Goal: Navigation & Orientation: Find specific page/section

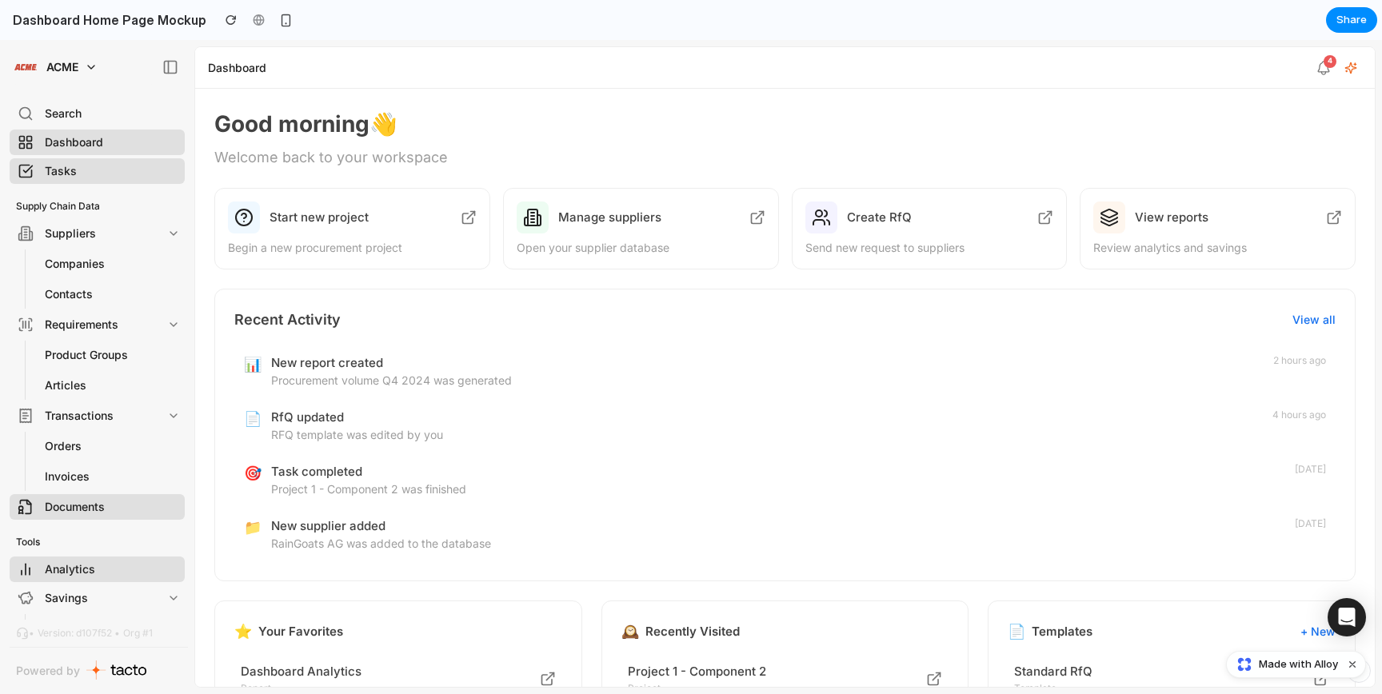
click at [648, 231] on div "Manage suppliers" at bounding box center [640, 217] width 249 height 32
click at [967, 213] on h3 "Create RfQ" at bounding box center [937, 217] width 181 height 19
click at [1236, 252] on p "Review analytics and savings" at bounding box center [1217, 248] width 249 height 16
click at [389, 431] on p "RFQ template was edited by you" at bounding box center [766, 435] width 991 height 16
click at [479, 482] on p "Project 1 - Component 2 was finished" at bounding box center [778, 489] width 1014 height 16
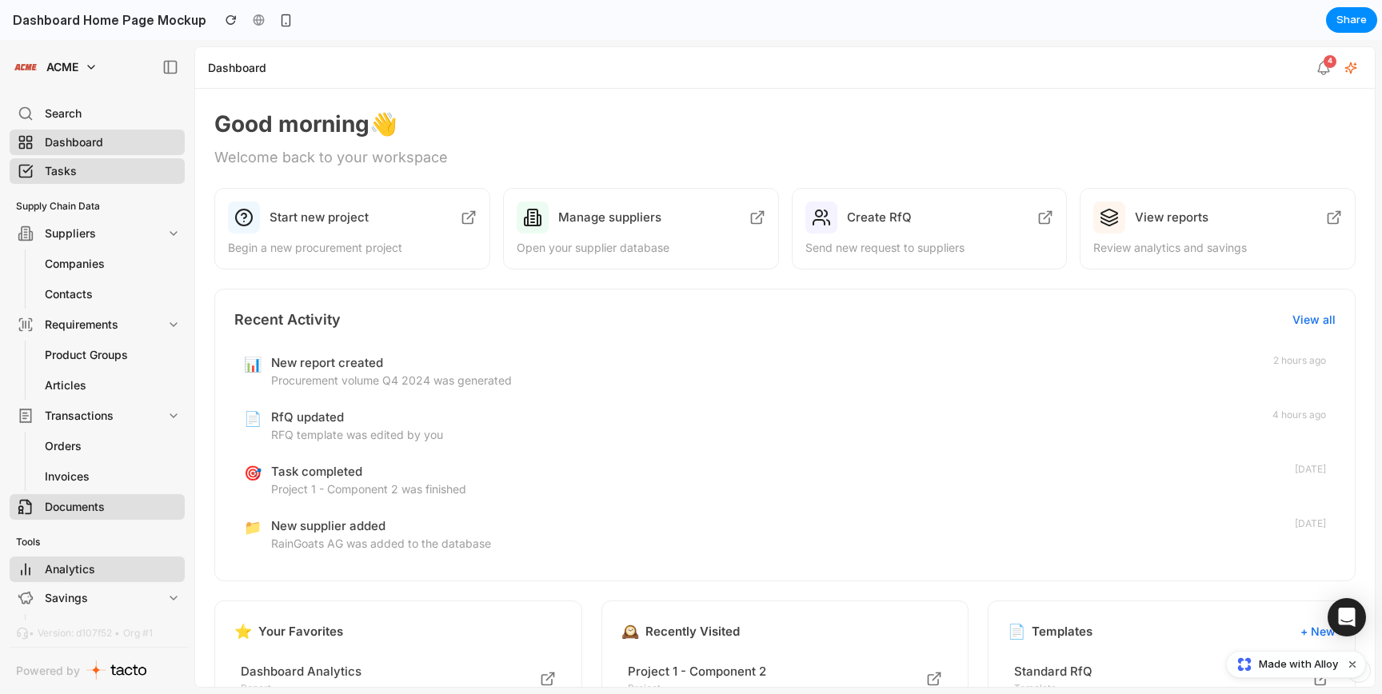
click at [502, 537] on p "RainGoats AG was added to the database" at bounding box center [778, 544] width 1014 height 16
click at [633, 363] on h3 "New report created" at bounding box center [767, 362] width 992 height 19
click at [1302, 310] on div "Recent Activity View all" at bounding box center [784, 320] width 1101 height 22
click at [1299, 319] on button "View all" at bounding box center [1313, 320] width 43 height 16
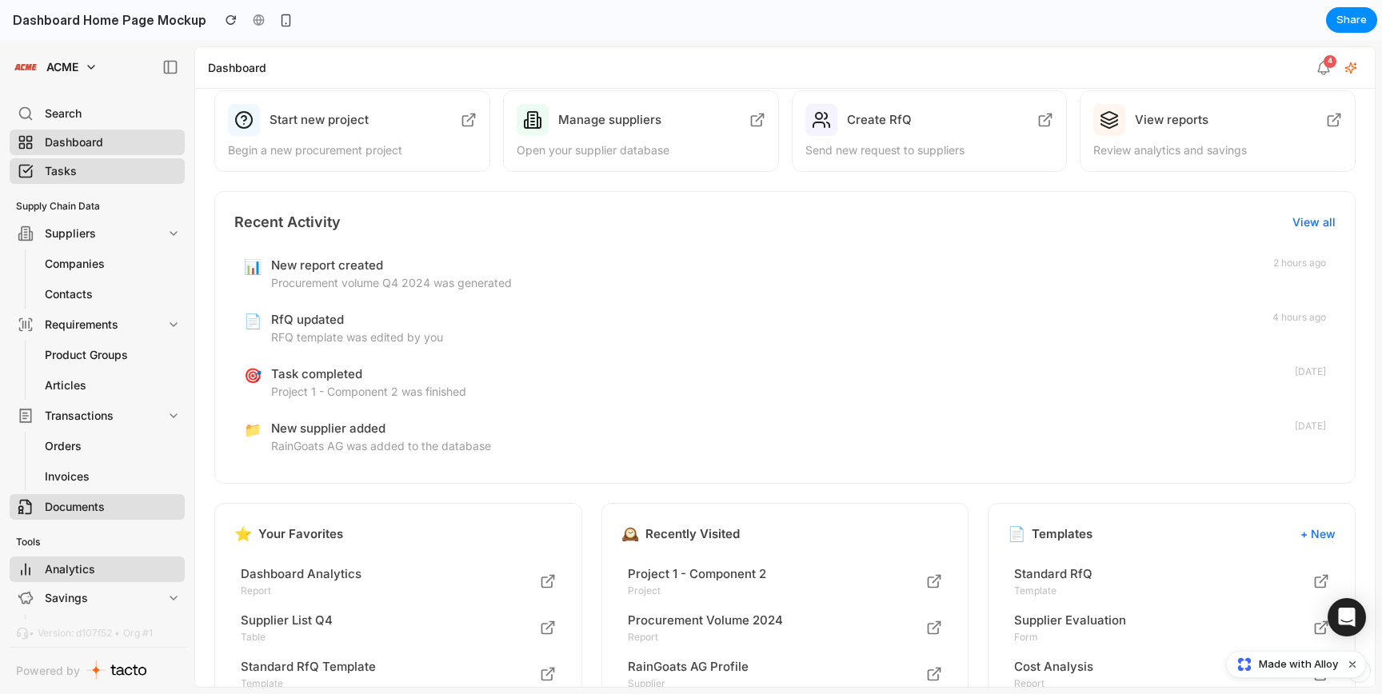
scroll to position [128, 0]
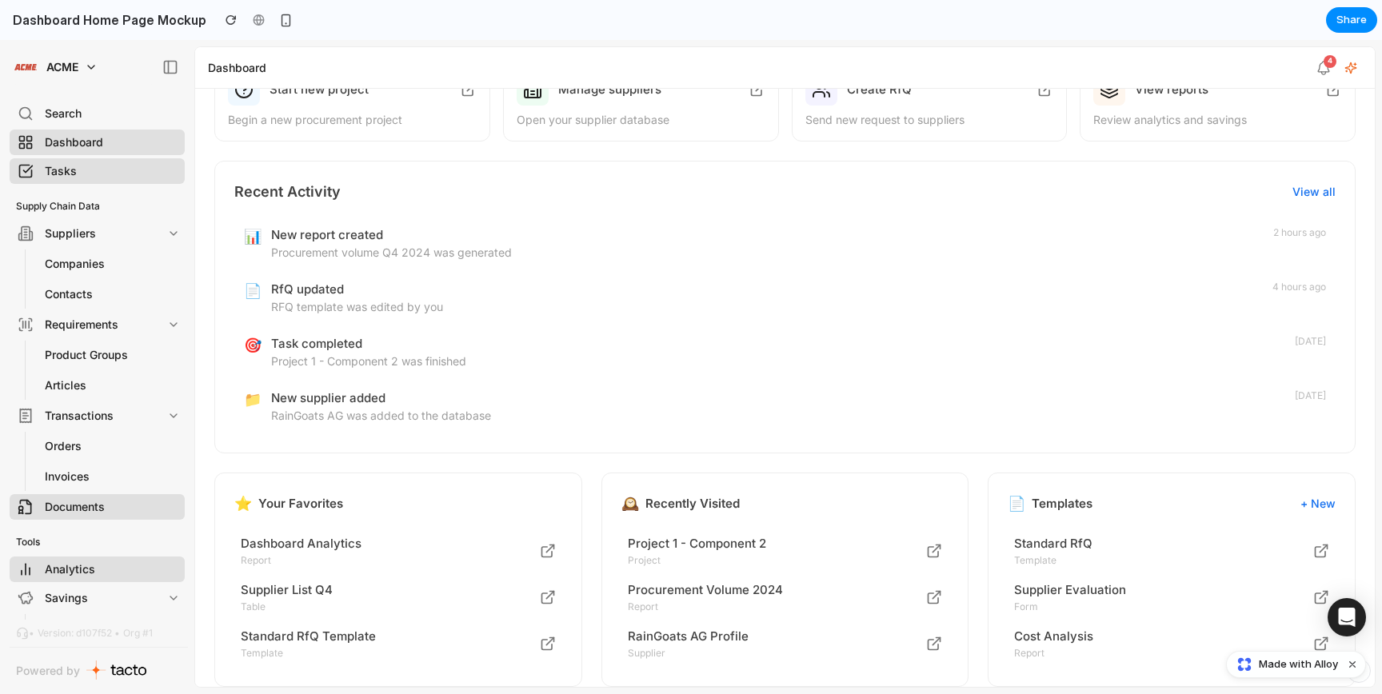
click at [475, 276] on div "📄 RfQ updated RFQ template was edited by you 4 hours ago" at bounding box center [784, 297] width 1101 height 54
click at [481, 325] on div "🎯 Task completed Project 1 - Component 2 was finished [DATE]" at bounding box center [784, 352] width 1101 height 54
click at [483, 371] on div "🎯 Task completed Project 1 - Component 2 was finished [DATE]" at bounding box center [784, 352] width 1101 height 54
click at [485, 398] on h3 "New supplier added" at bounding box center [778, 398] width 1014 height 19
click at [393, 556] on p "Report" at bounding box center [390, 560] width 299 height 14
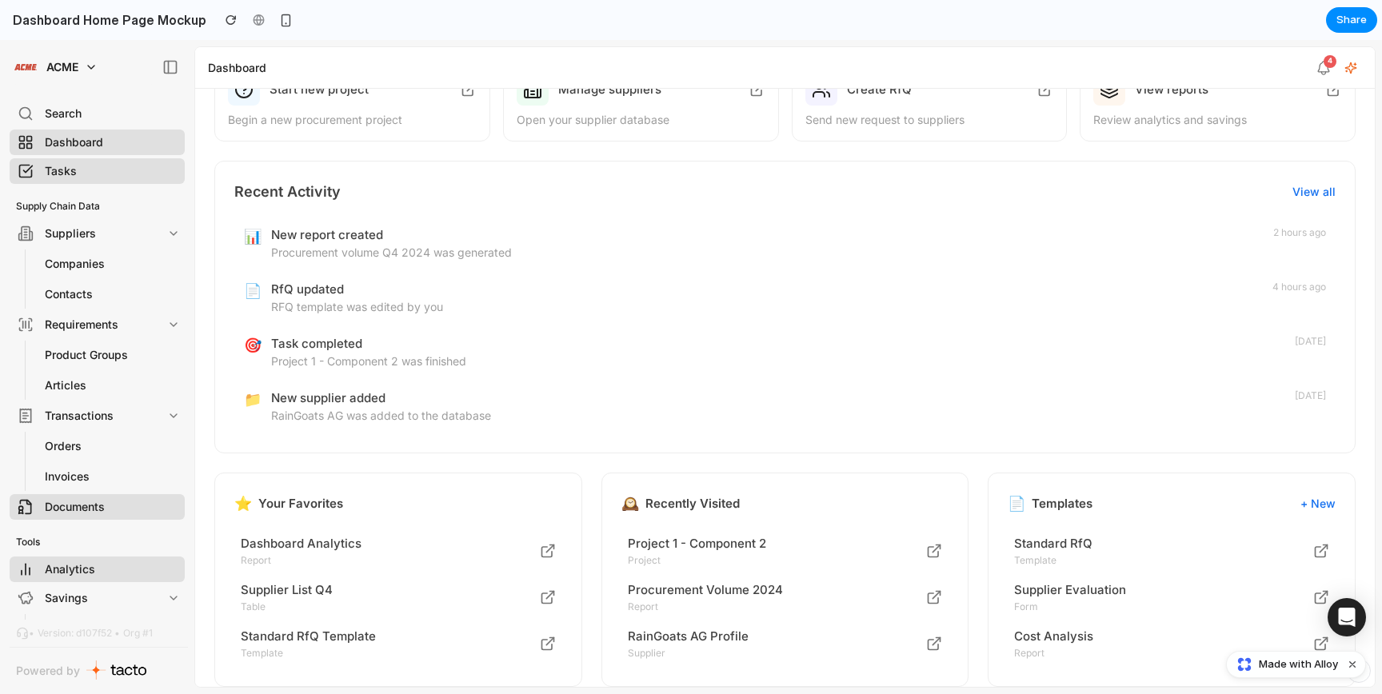
click at [400, 608] on p "Table" at bounding box center [390, 607] width 299 height 14
drag, startPoint x: 409, startPoint y: 633, endPoint x: 500, endPoint y: 616, distance: 92.8
click at [409, 633] on p "Standard RfQ Template" at bounding box center [390, 636] width 299 height 19
drag, startPoint x: 827, startPoint y: 546, endPoint x: 837, endPoint y: 579, distance: 34.2
click at [829, 549] on p "Project 1 - Component 2" at bounding box center [777, 543] width 299 height 19
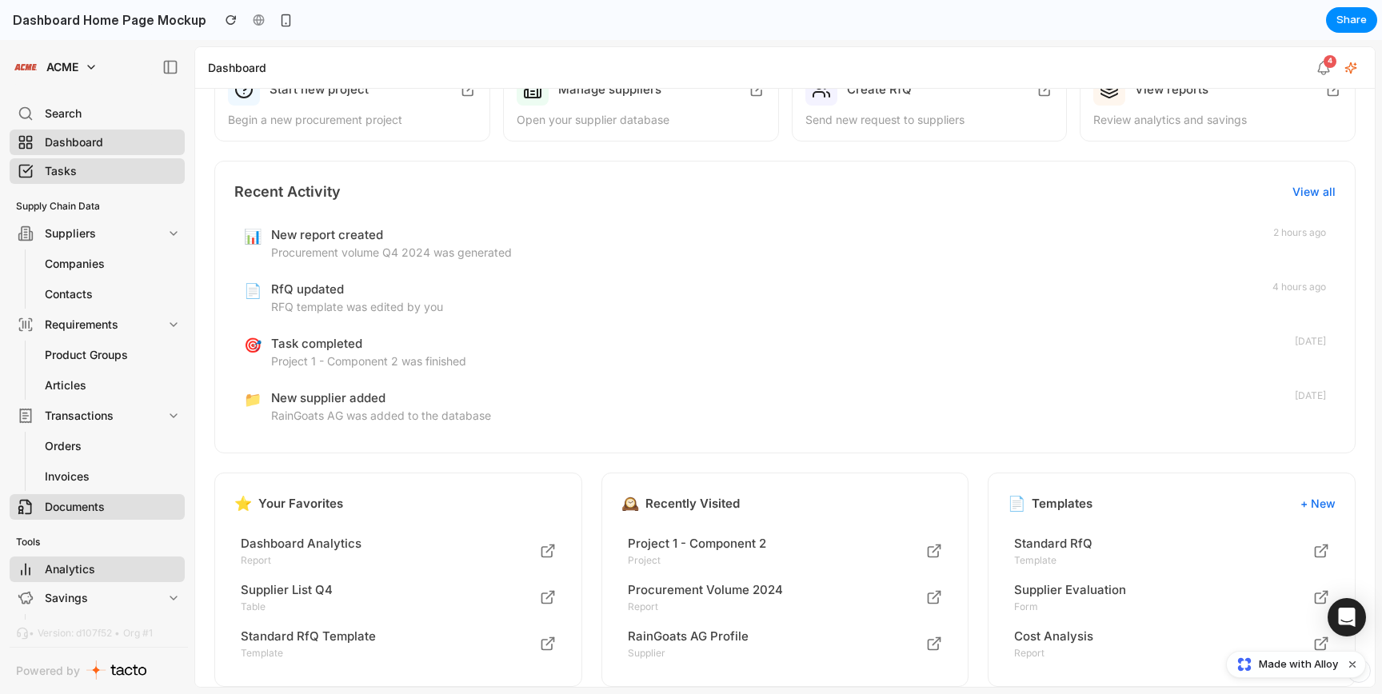
drag, startPoint x: 839, startPoint y: 601, endPoint x: 848, endPoint y: 604, distance: 10.1
click at [839, 601] on p "Report" at bounding box center [777, 607] width 299 height 14
drag, startPoint x: 903, startPoint y: 632, endPoint x: 1025, endPoint y: 586, distance: 129.8
click at [905, 632] on p "RainGoats AG Profile" at bounding box center [777, 636] width 299 height 19
drag, startPoint x: 1088, startPoint y: 537, endPoint x: 1091, endPoint y: 578, distance: 40.8
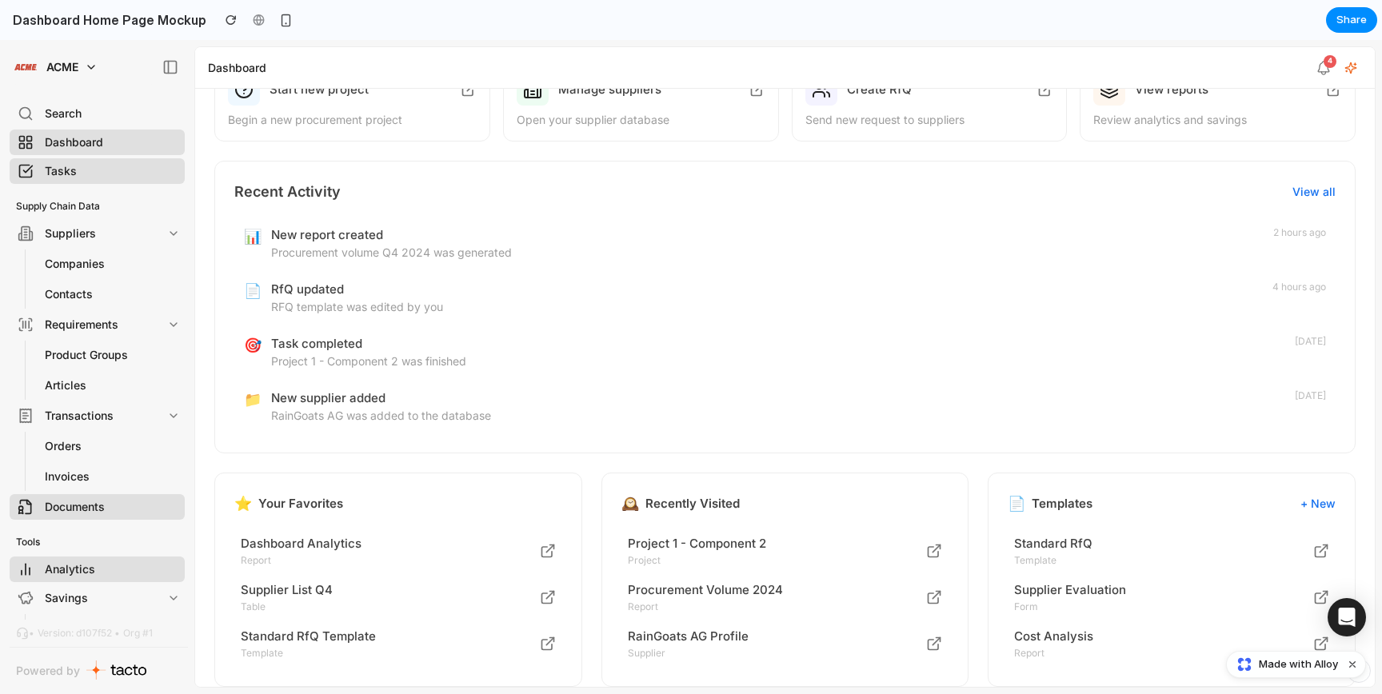
click at [1088, 537] on p "Standard RfQ" at bounding box center [1163, 543] width 299 height 19
click at [1088, 601] on p "Form" at bounding box center [1163, 607] width 299 height 14
click at [1088, 627] on p "Cost Analysis" at bounding box center [1163, 636] width 299 height 19
click at [1051, 379] on div "📁 New supplier added RainGoats AG was added to the database [DATE]" at bounding box center [784, 406] width 1101 height 54
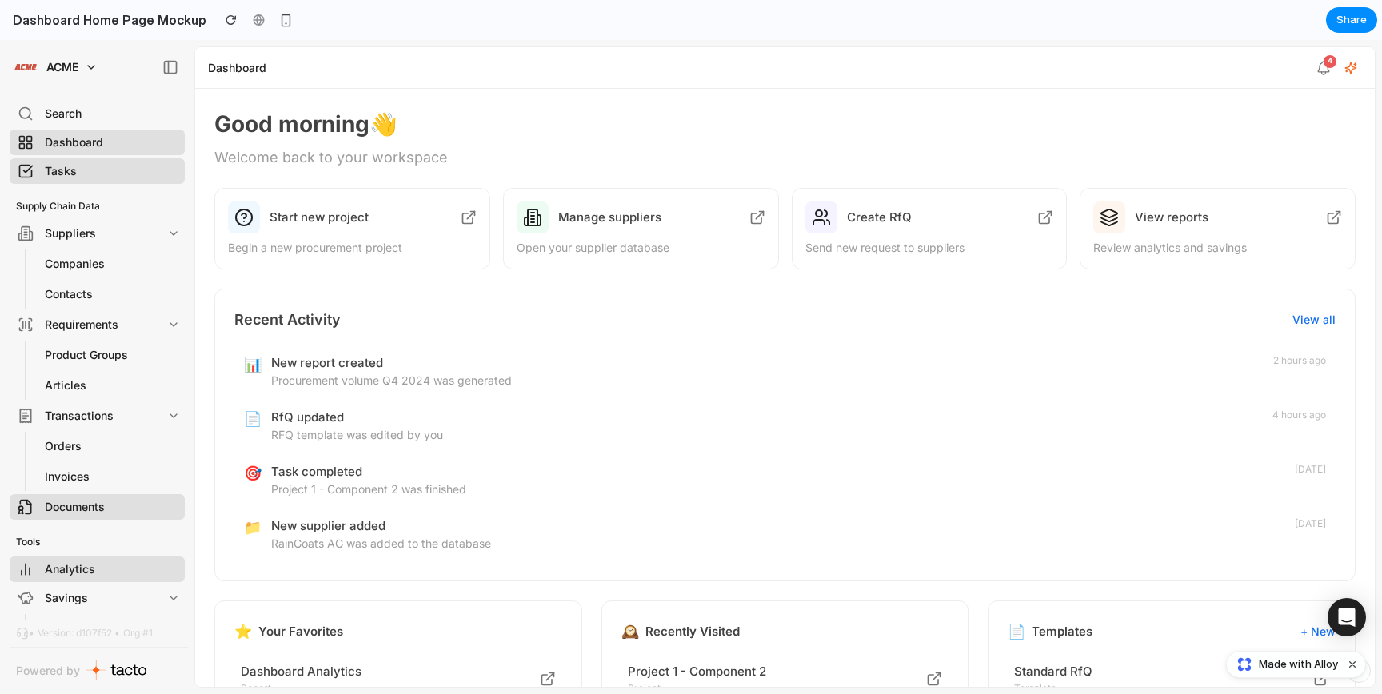
click at [1356, 74] on button "button" at bounding box center [1350, 68] width 29 height 29
click at [1304, 659] on span "Made with Alloy" at bounding box center [1297, 664] width 79 height 16
click at [249, 23] on div at bounding box center [258, 20] width 24 height 24
